Goal: Task Accomplishment & Management: Manage account settings

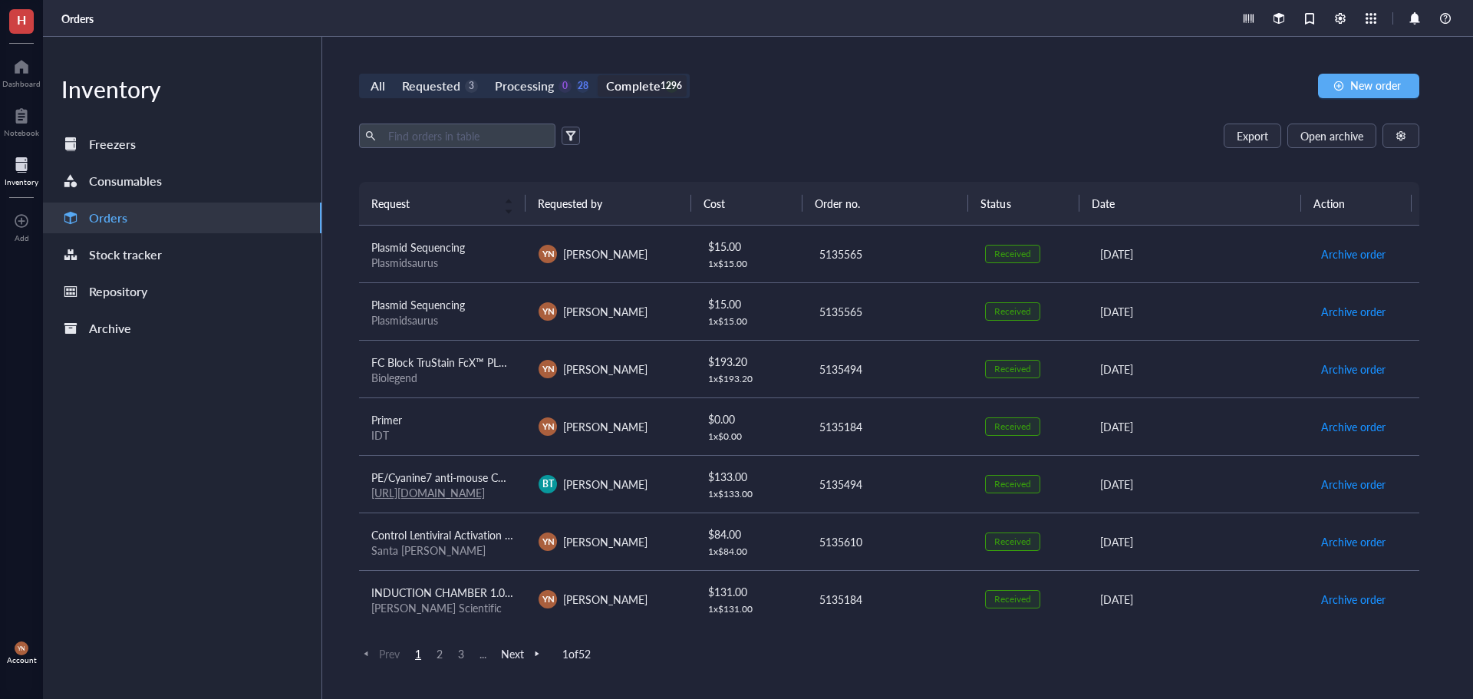
click at [998, 126] on div "Export Open archive" at bounding box center [889, 136] width 1061 height 25
click at [454, 87] on div "Requested" at bounding box center [431, 85] width 58 height 21
click at [394, 75] on input "Requested 3" at bounding box center [394, 75] width 0 height 0
click at [536, 81] on div "Processing" at bounding box center [524, 85] width 59 height 21
click at [487, 75] on input "Processing 0 28" at bounding box center [487, 75] width 0 height 0
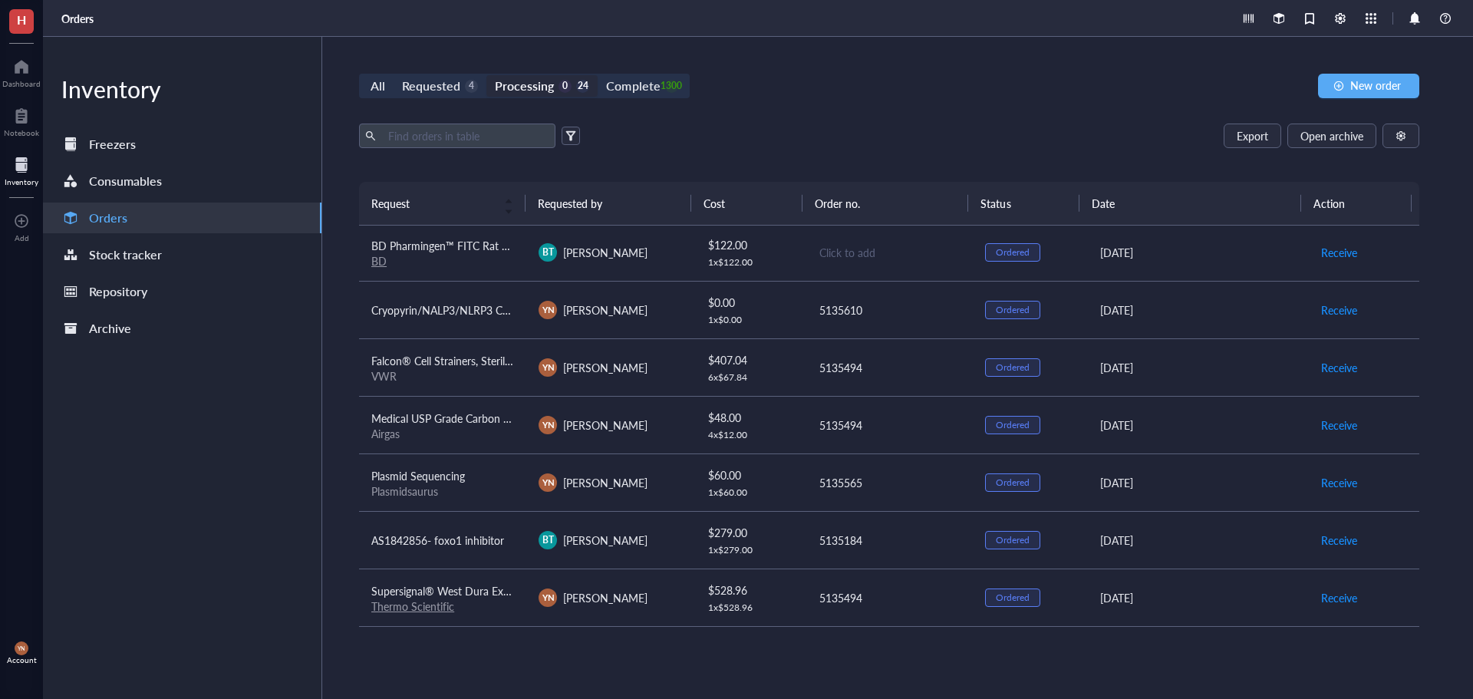
scroll to position [153, 0]
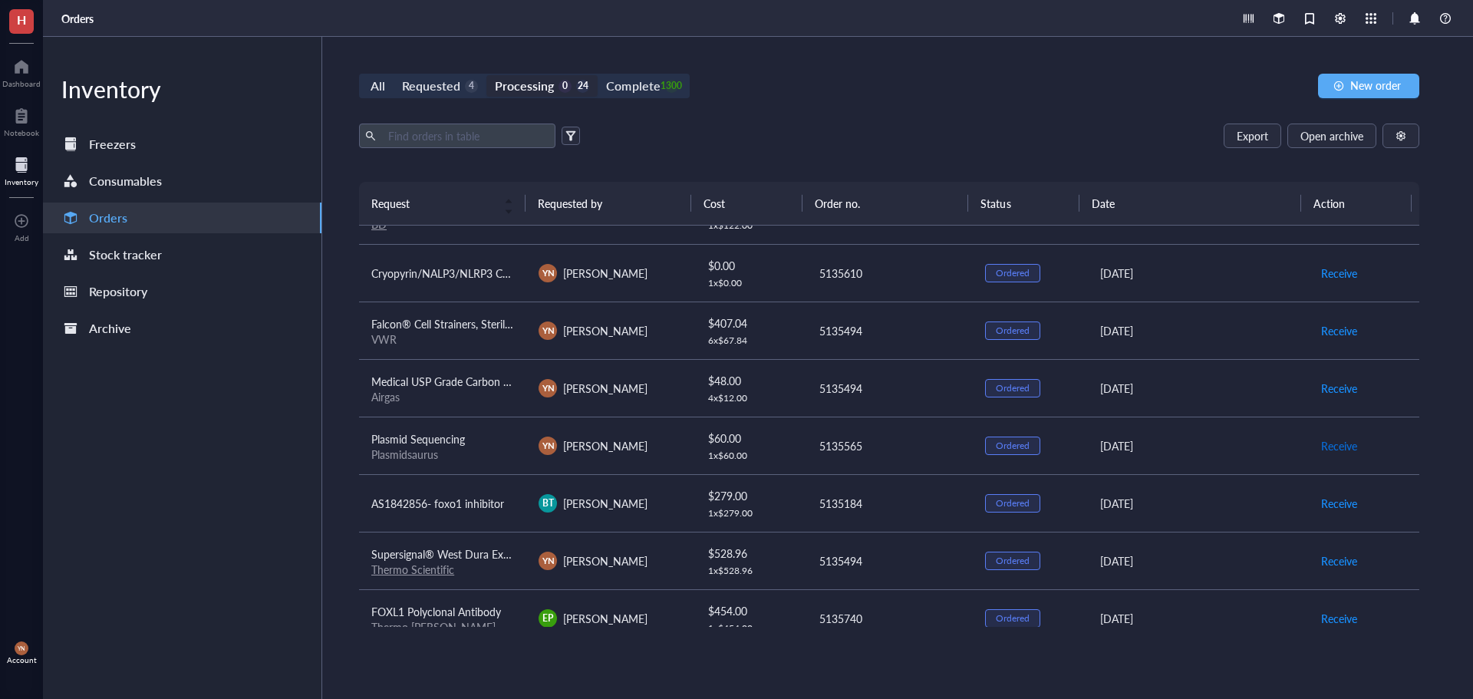
click at [1331, 439] on span "Receive" at bounding box center [1340, 445] width 36 height 17
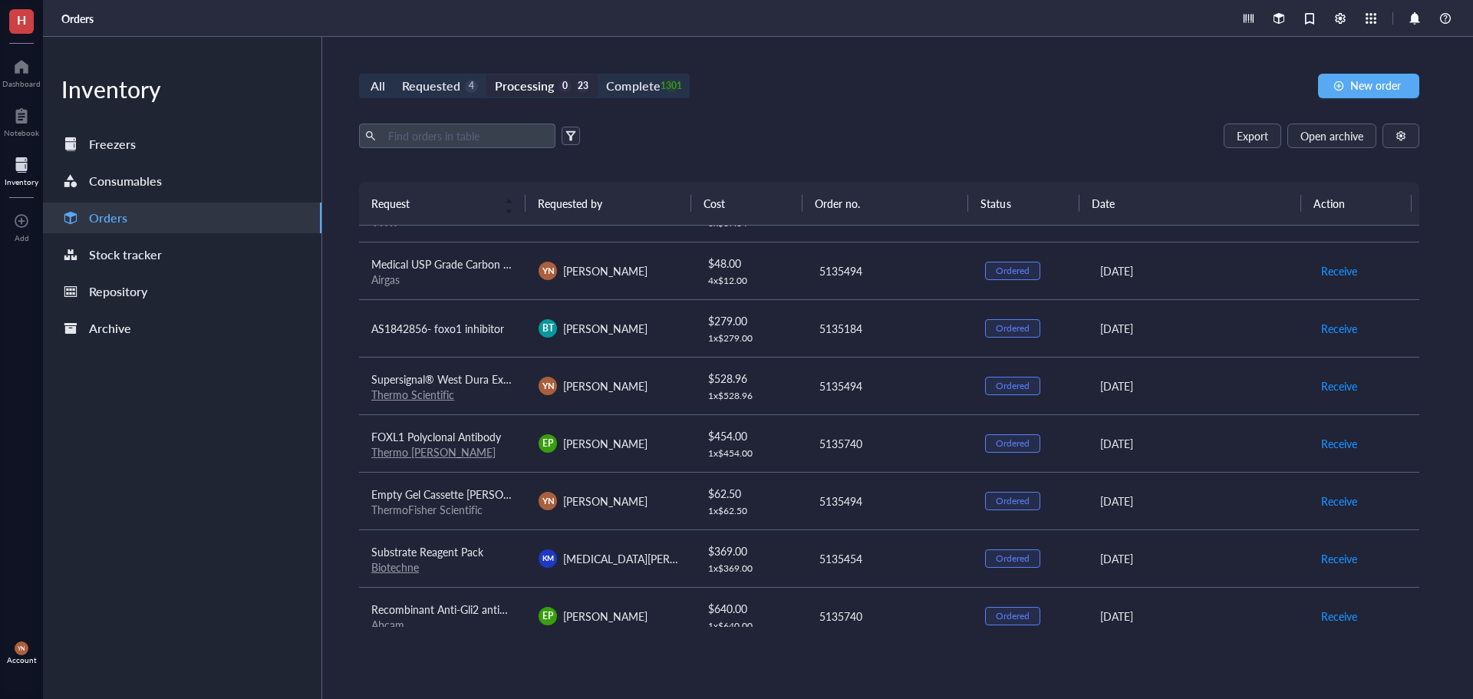
scroll to position [307, 0]
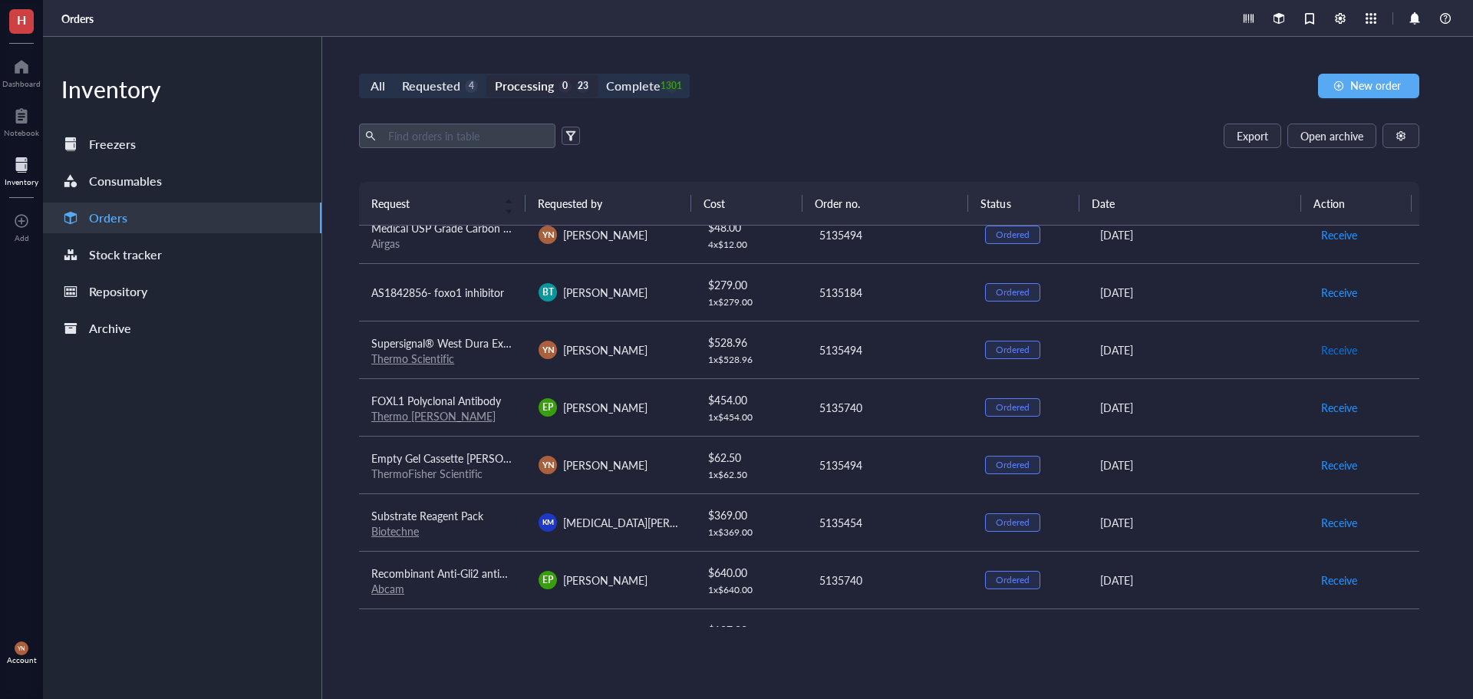
click at [1322, 350] on span "Receive" at bounding box center [1340, 350] width 36 height 17
click at [1322, 355] on span "Receive" at bounding box center [1340, 350] width 36 height 17
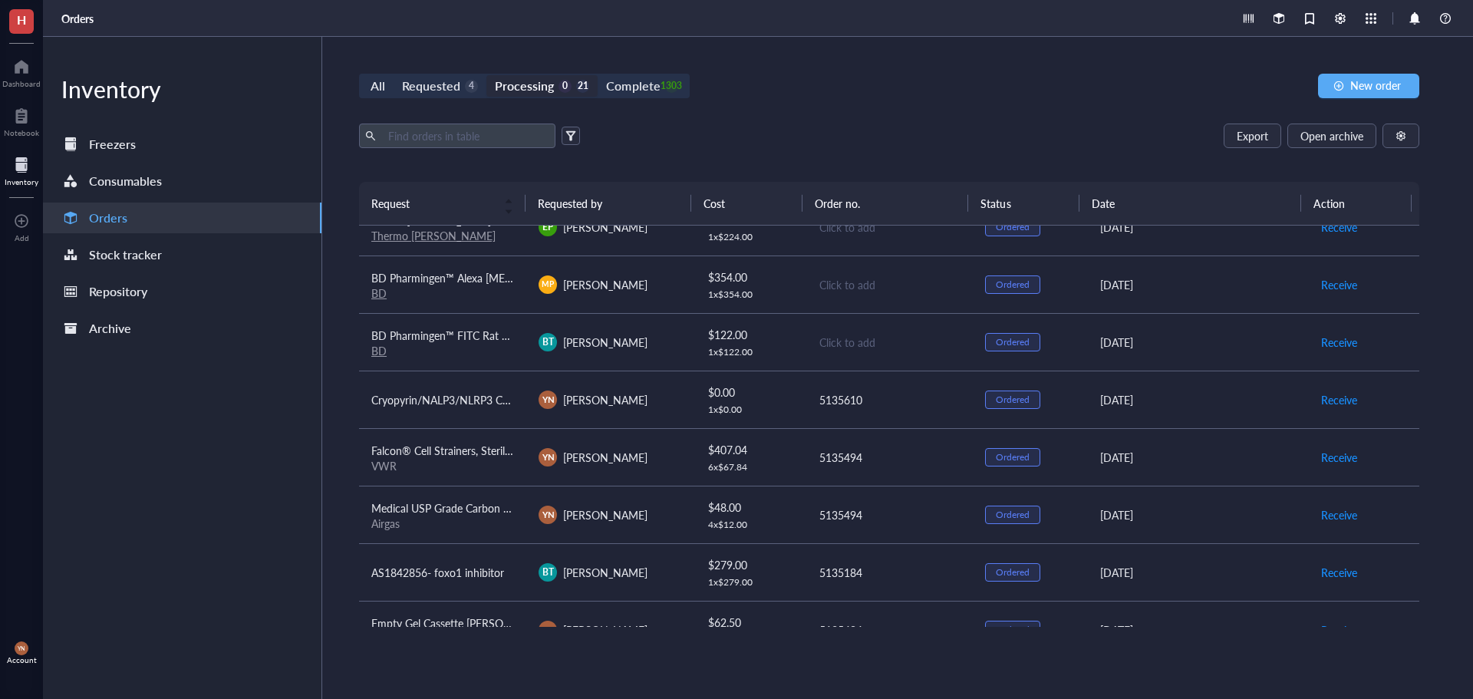
scroll to position [0, 0]
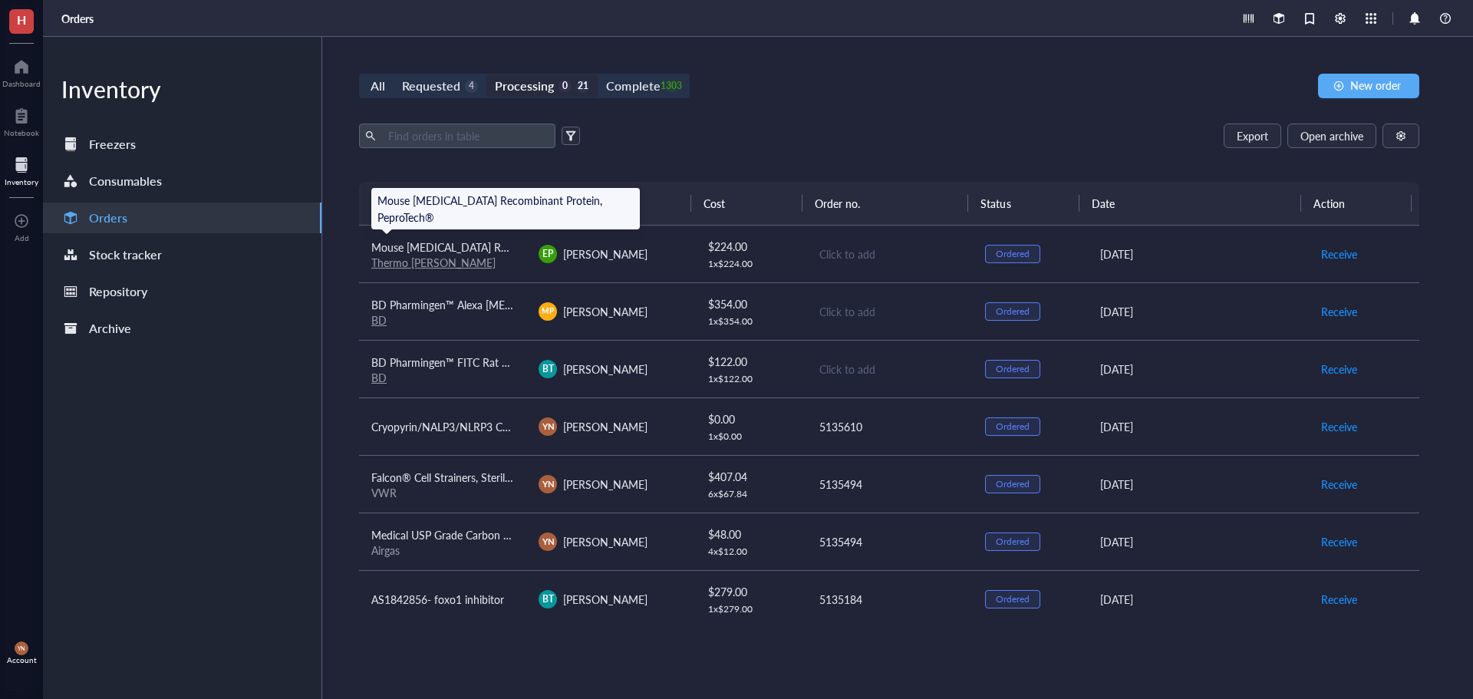
click at [474, 245] on span "Mouse [MEDICAL_DATA] Recombinant Protein, PeproTech®" at bounding box center [513, 246] width 285 height 15
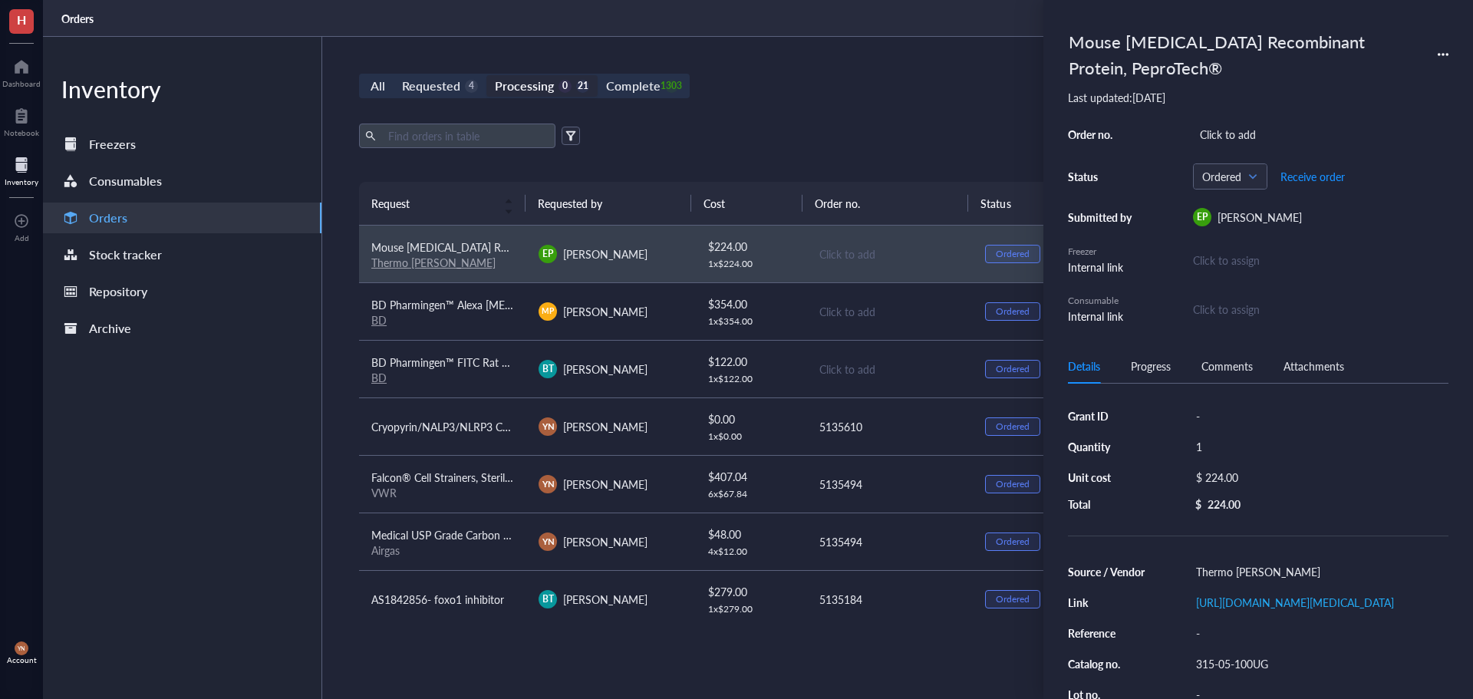
click at [969, 127] on div "Export Open archive" at bounding box center [889, 136] width 1061 height 25
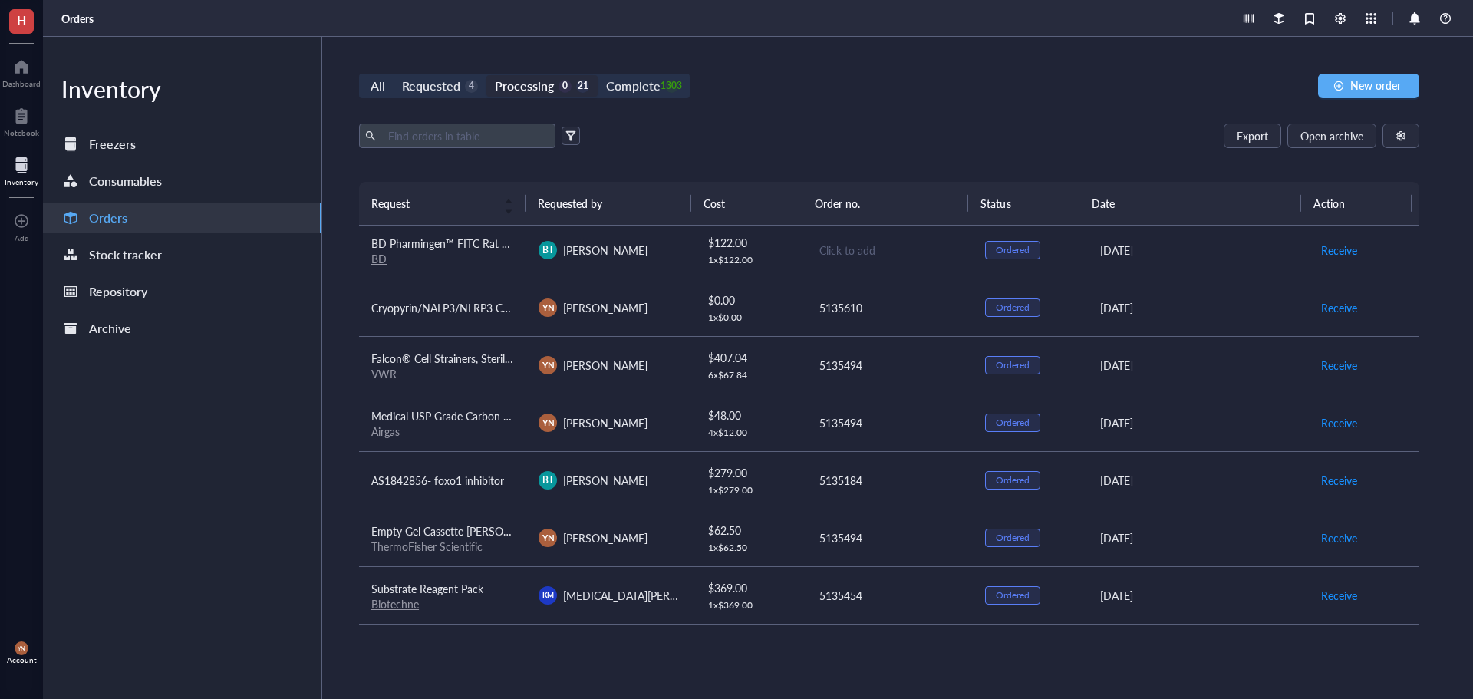
scroll to position [153, 0]
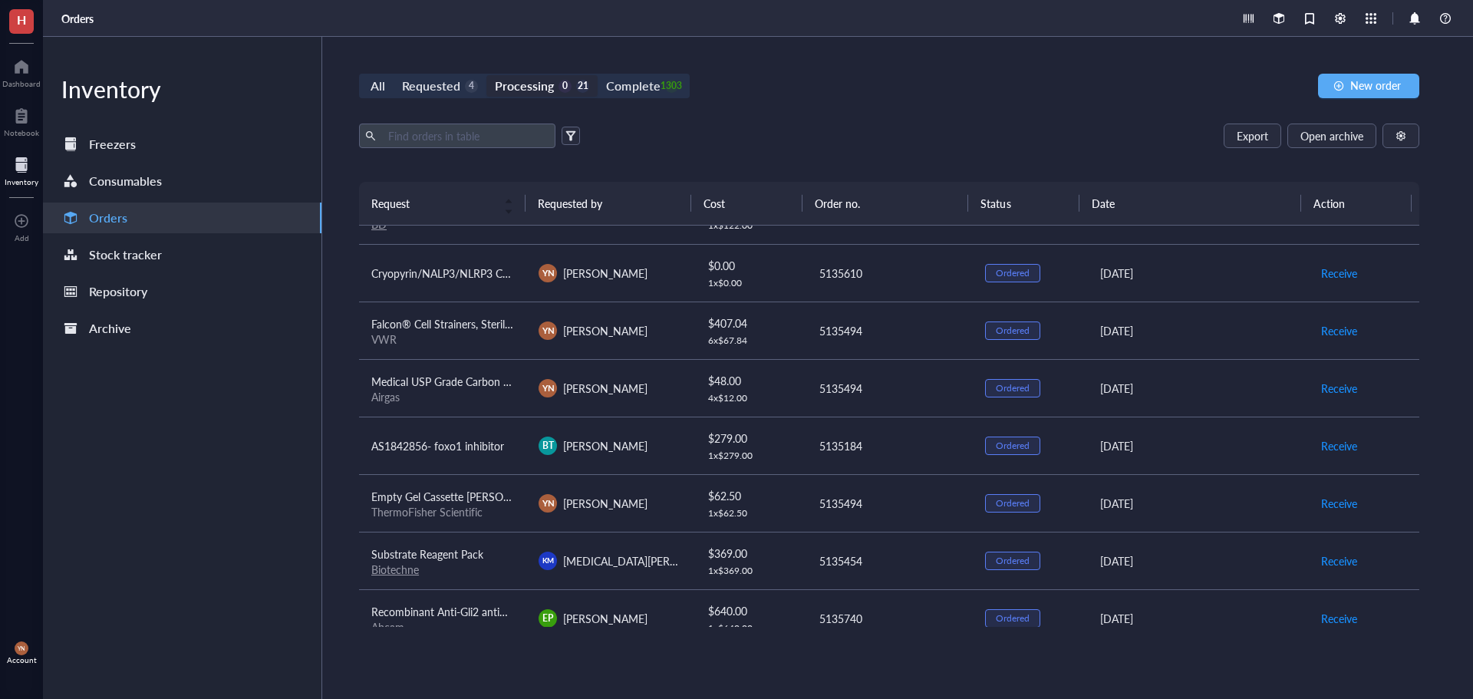
click at [469, 439] on span "AS1842856- foxo1 inhibitor" at bounding box center [437, 445] width 133 height 15
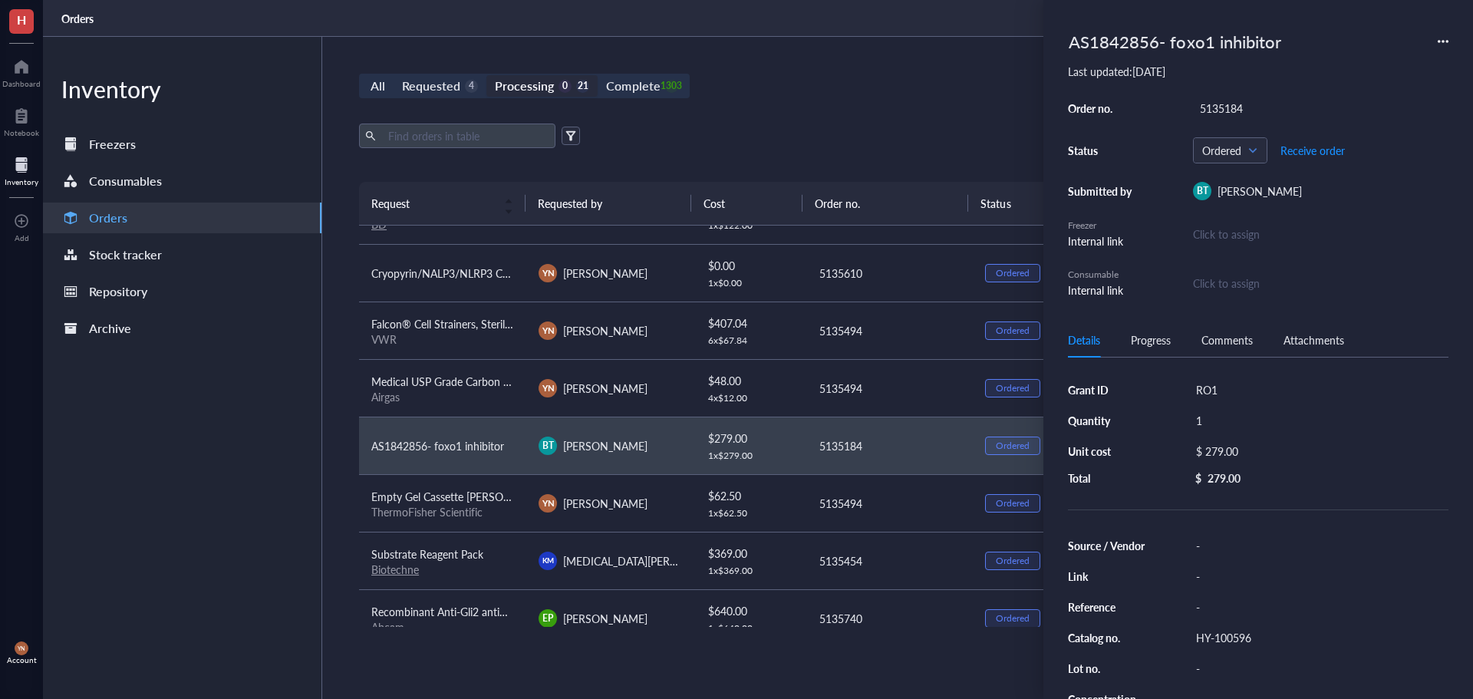
drag, startPoint x: 452, startPoint y: 496, endPoint x: 503, endPoint y: 461, distance: 61.3
click at [454, 496] on span "Empty Gel Cassette [PERSON_NAME], mini, 1.5 mm, 10 well" at bounding box center [514, 496] width 286 height 15
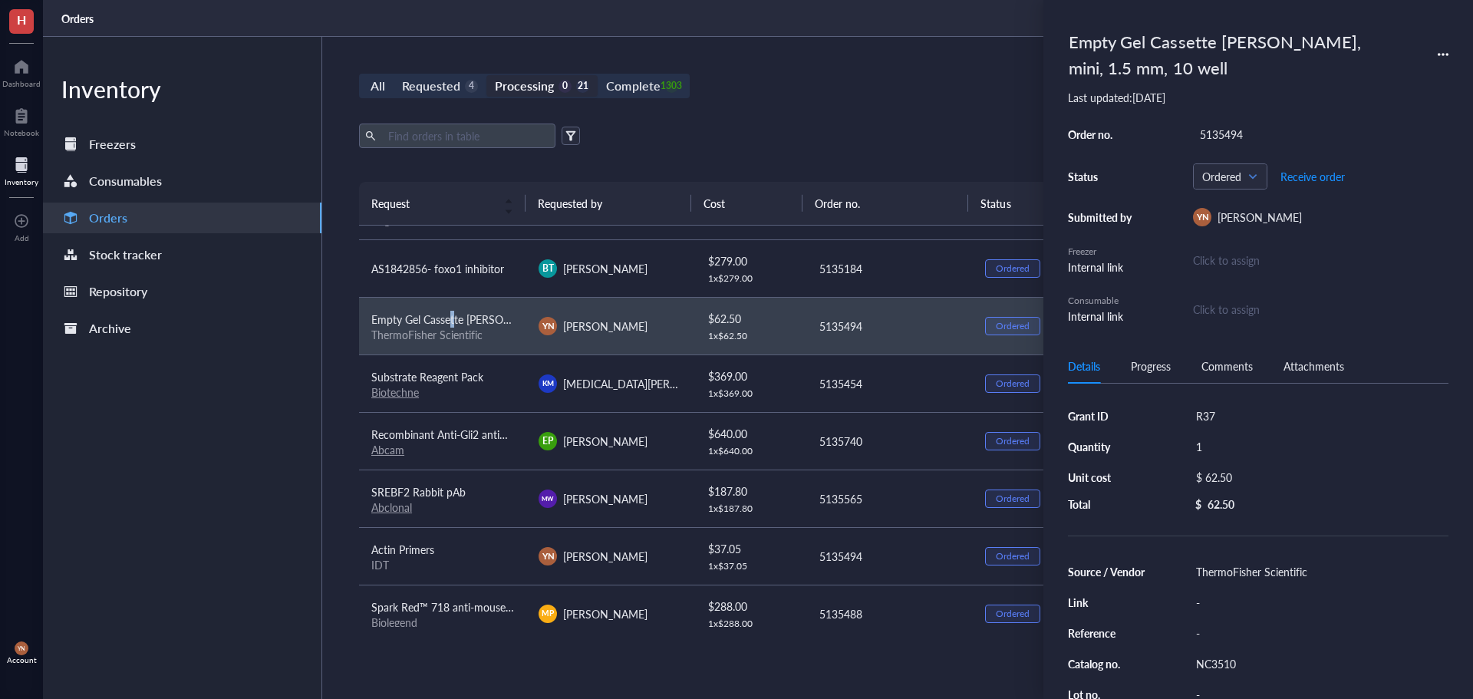
scroll to position [307, 0]
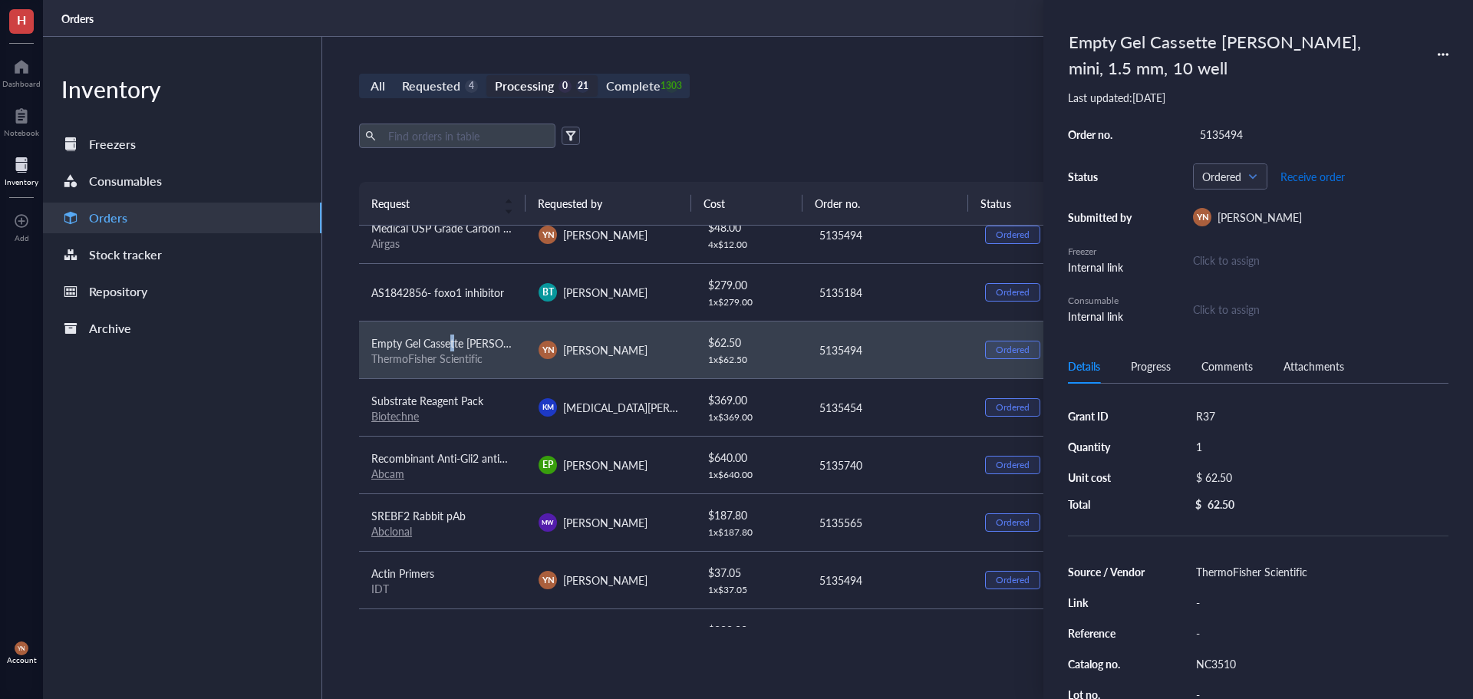
click at [1294, 174] on span "Receive order" at bounding box center [1313, 176] width 64 height 12
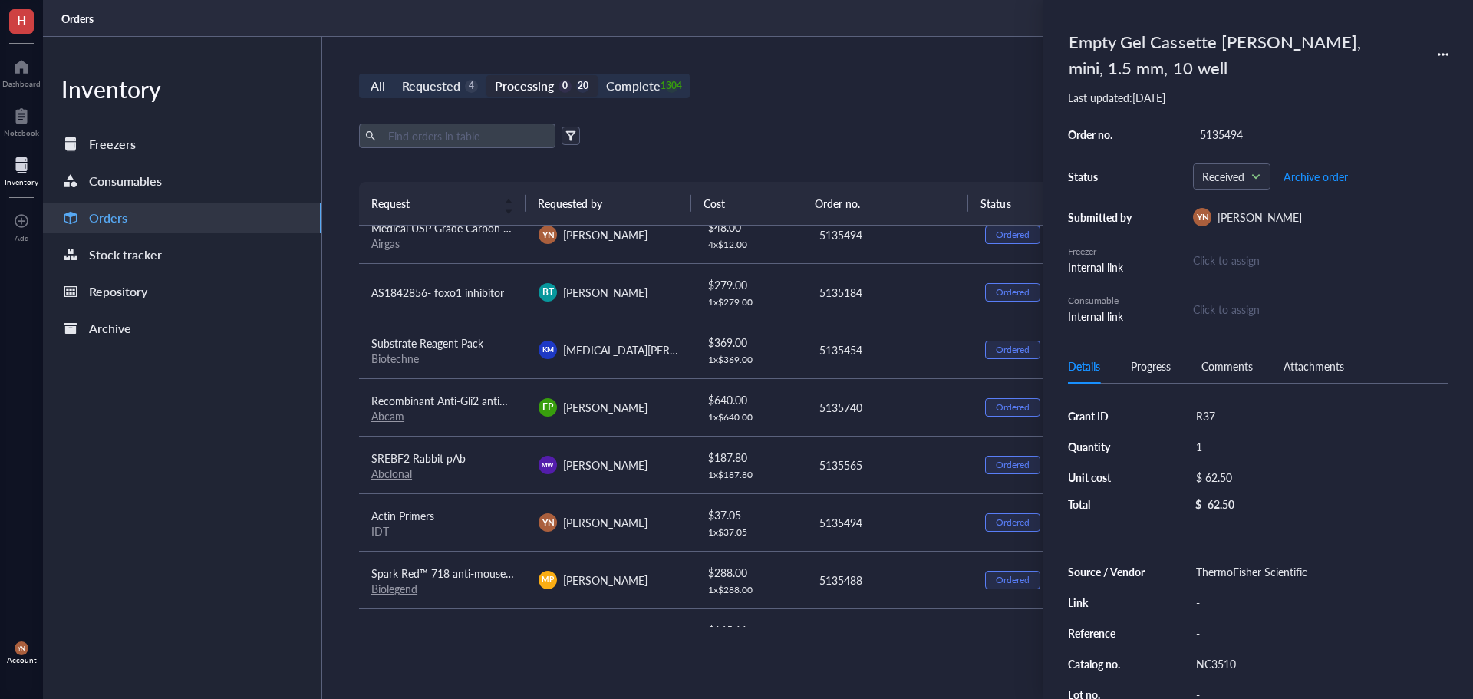
click at [929, 115] on div "All Requested 4 Processing 0 20 Complete 1304 New order Export Open archive Req…" at bounding box center [889, 368] width 1134 height 662
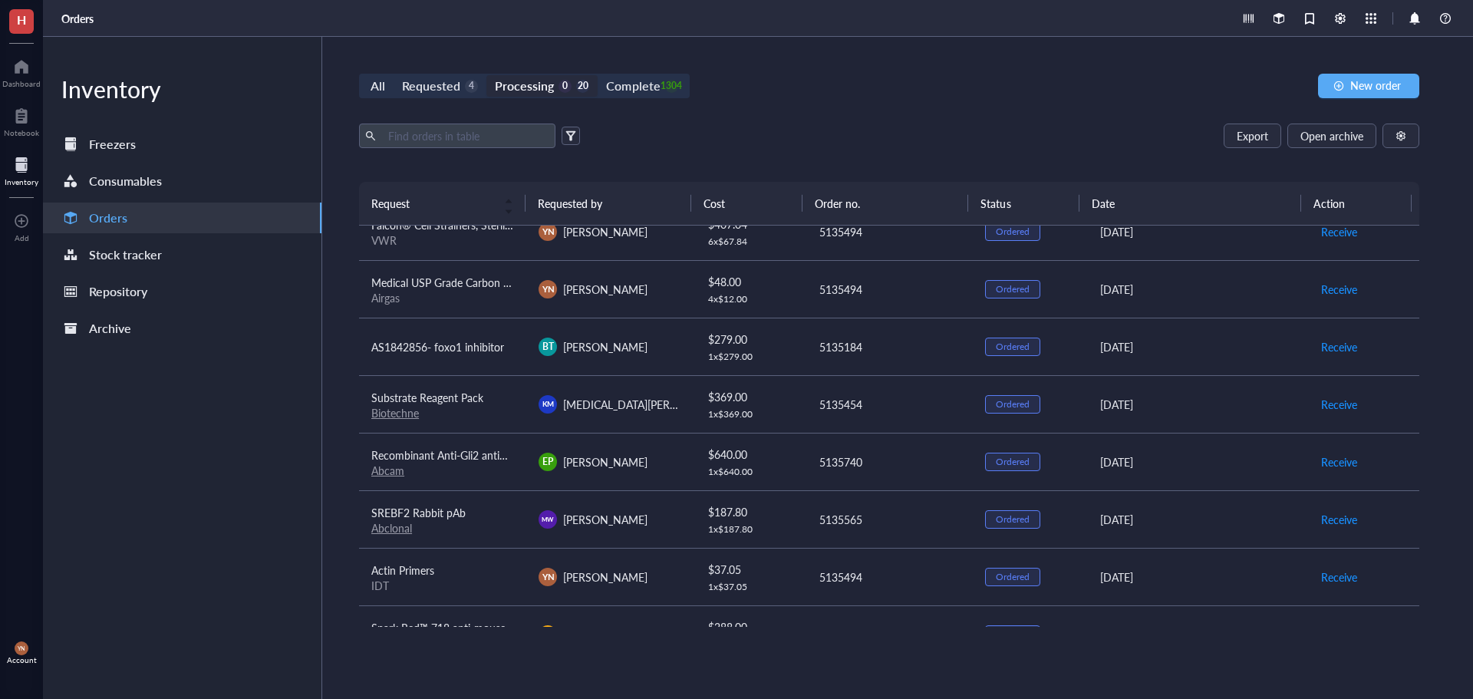
scroll to position [230, 0]
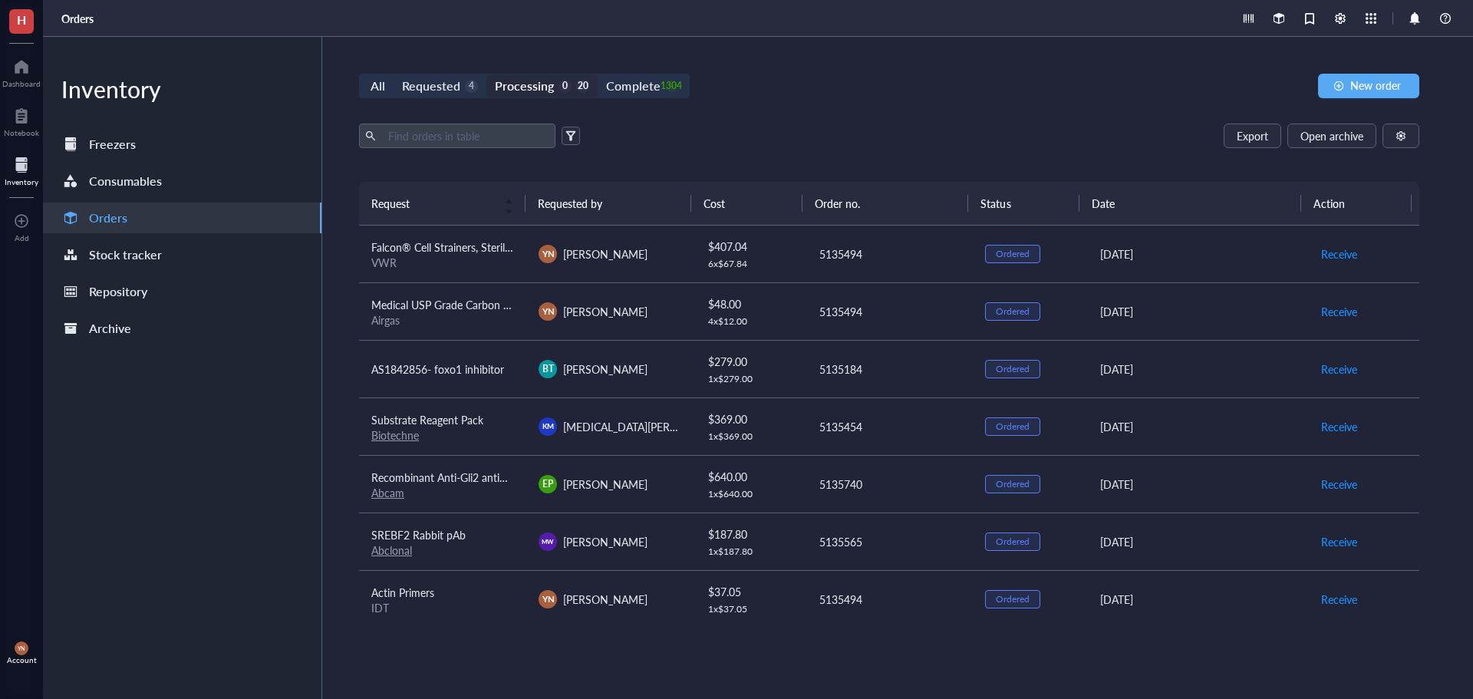
click at [462, 429] on div "Biotechne" at bounding box center [442, 435] width 143 height 14
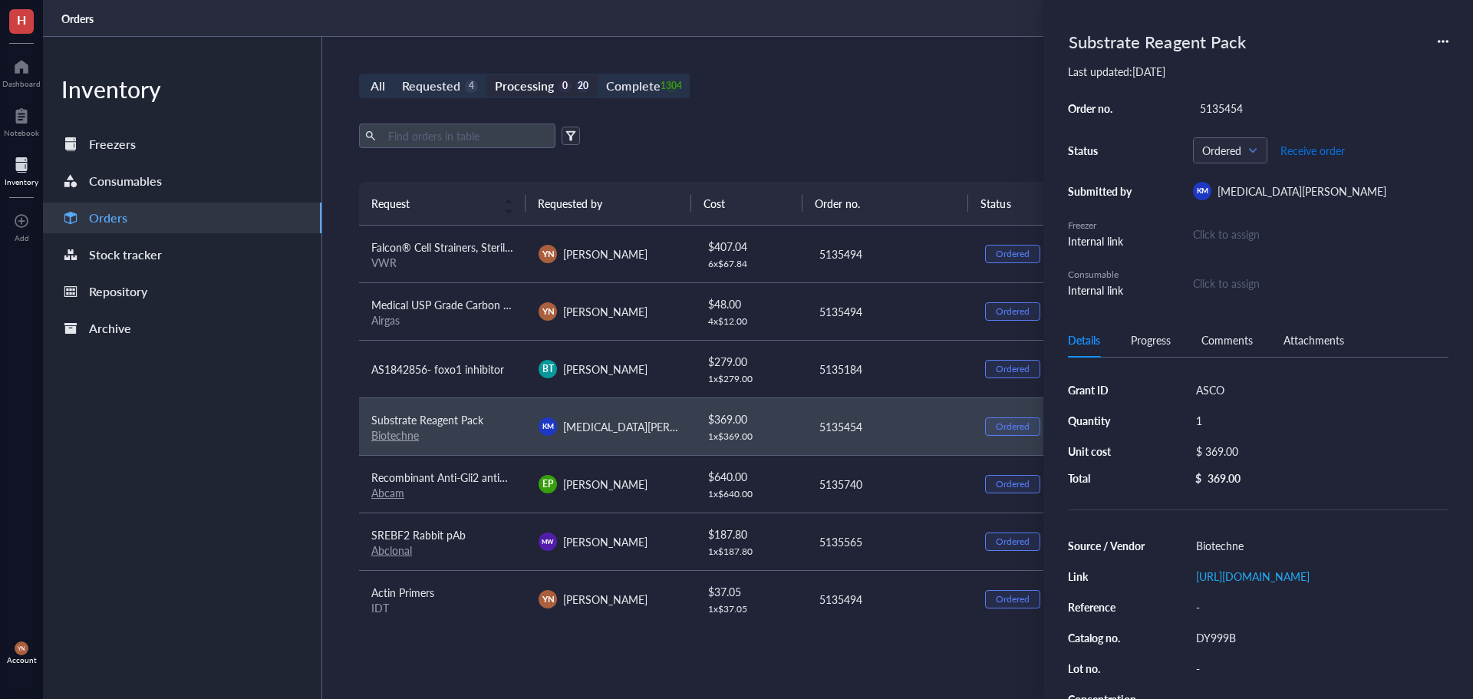
click at [1323, 153] on span "Receive order" at bounding box center [1313, 150] width 64 height 12
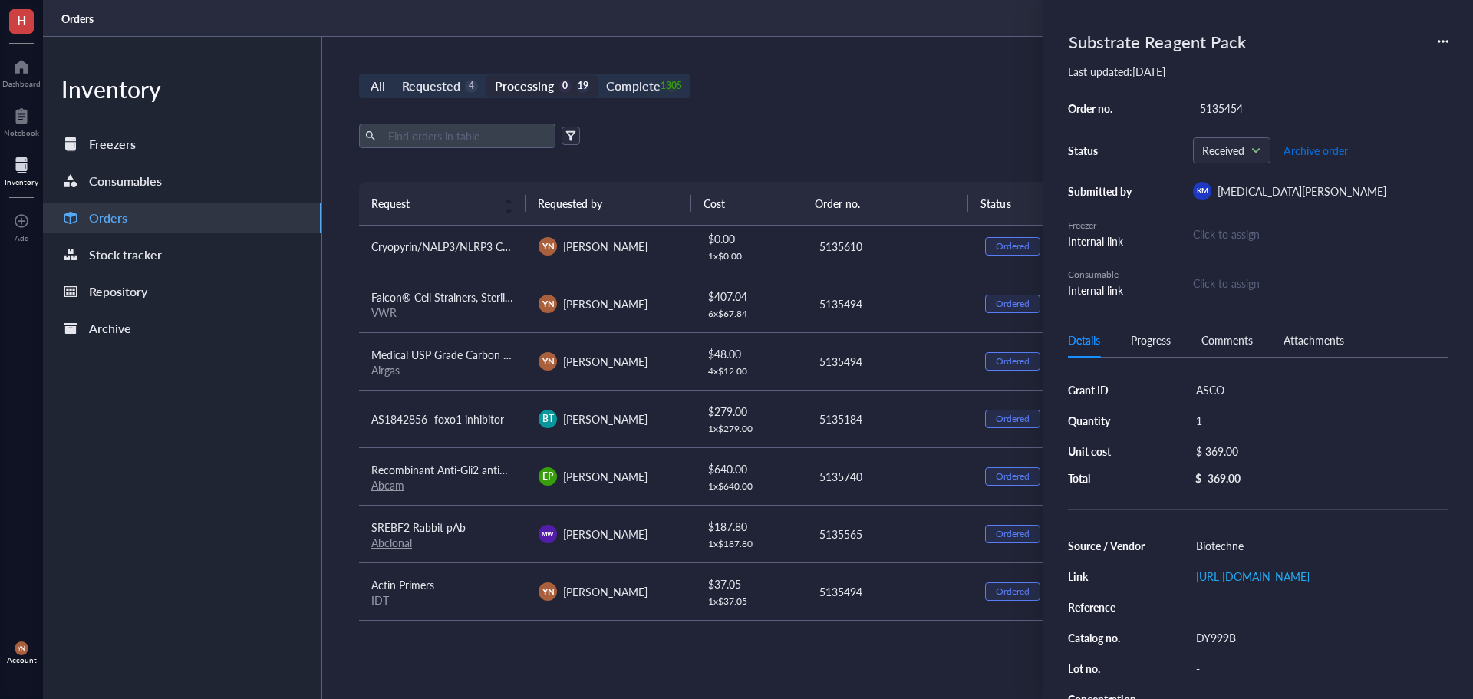
scroll to position [153, 0]
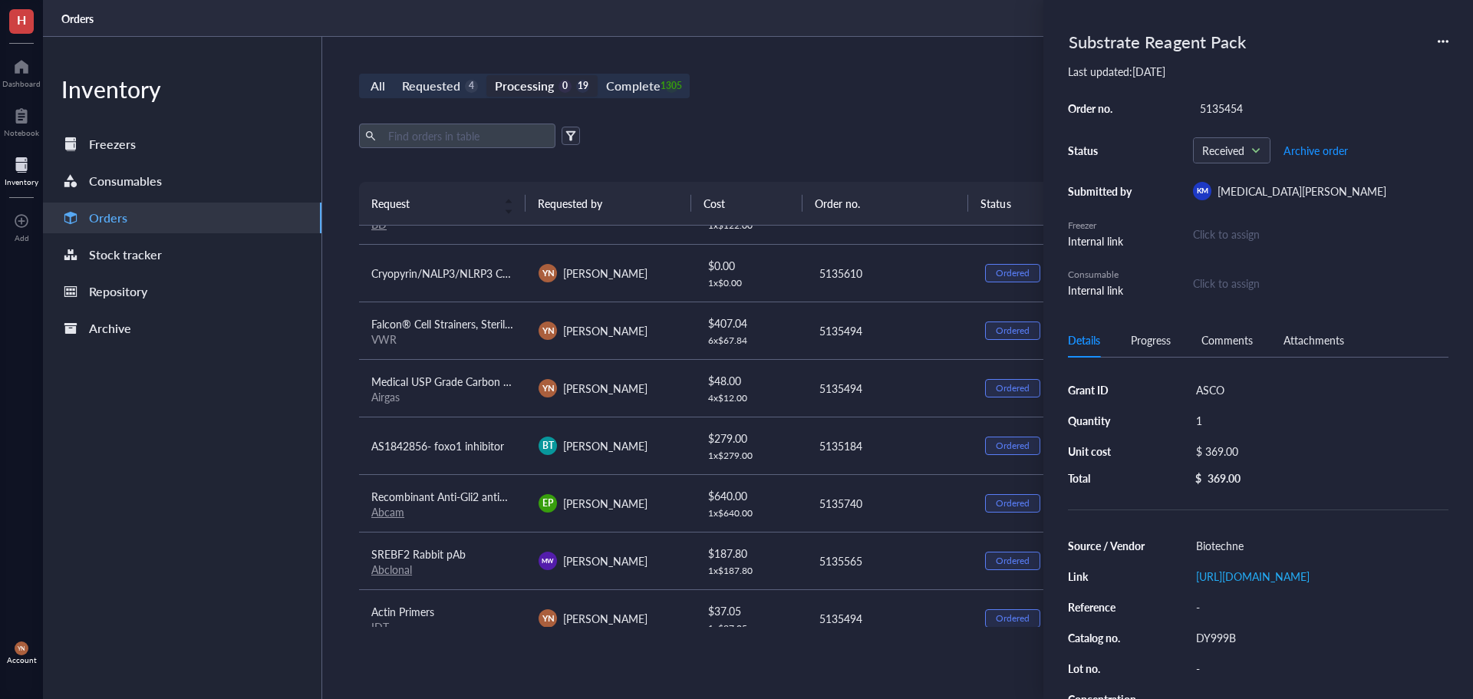
click at [891, 111] on div "All Requested 4 Processing 0 19 Complete 1305 New order Export Open archive Req…" at bounding box center [889, 368] width 1134 height 662
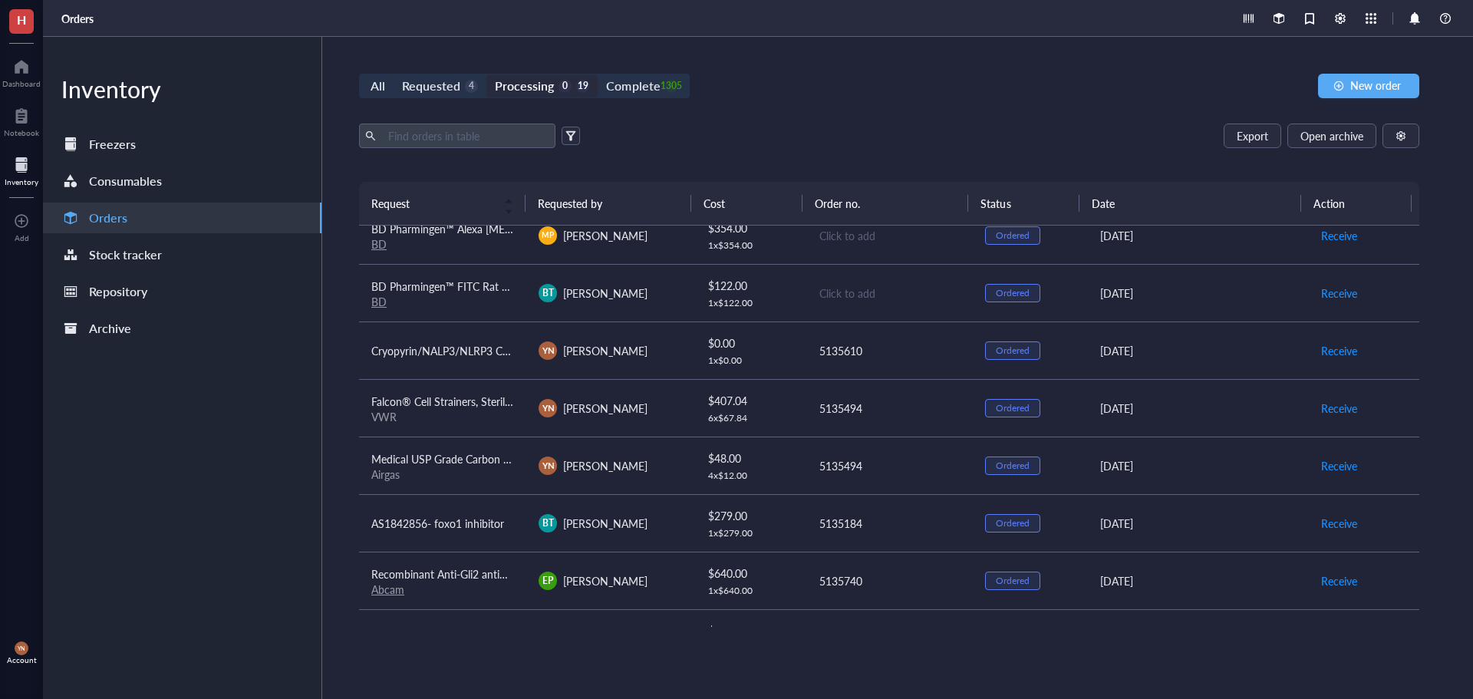
scroll to position [77, 0]
click at [1337, 520] on span "Receive" at bounding box center [1340, 522] width 36 height 17
